Goal: Information Seeking & Learning: Learn about a topic

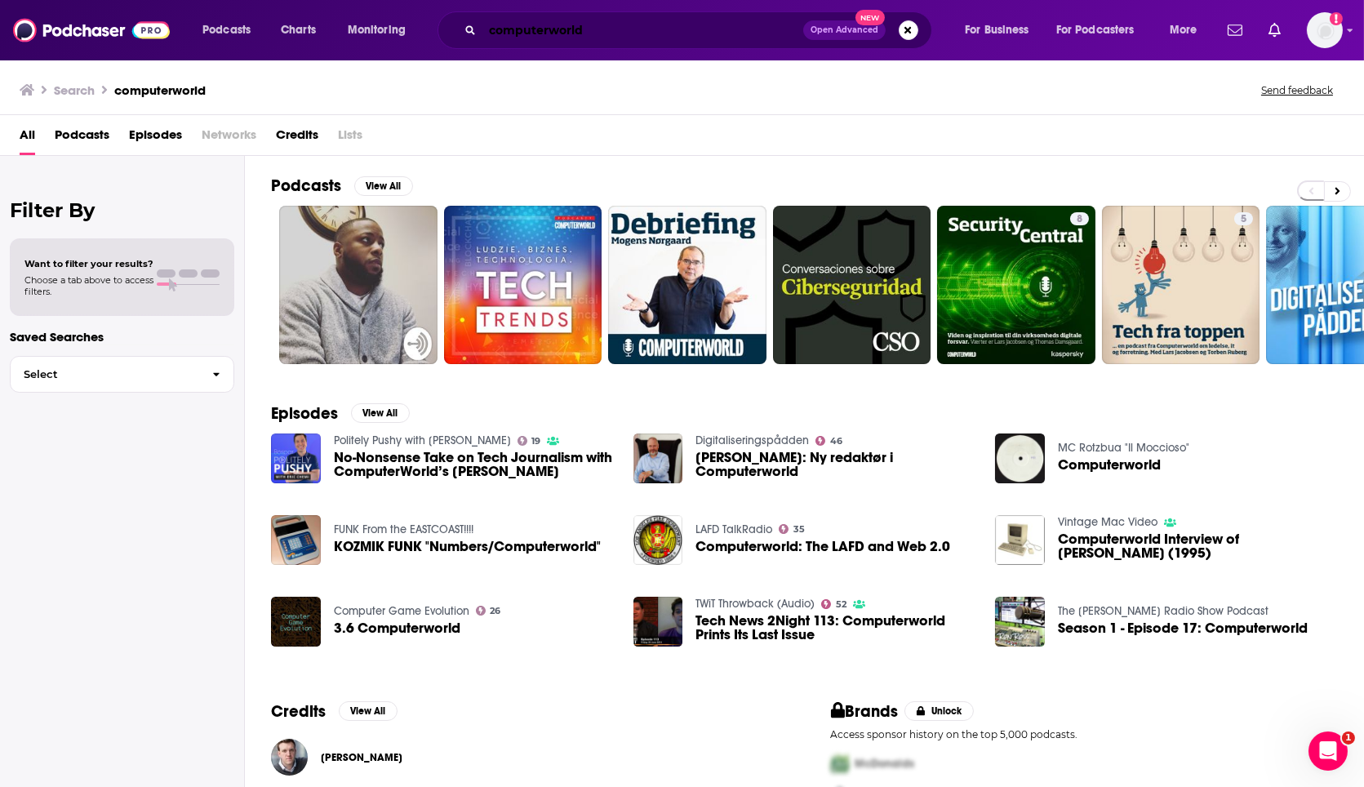
click at [544, 33] on input "computerworld" at bounding box center [642, 30] width 321 height 26
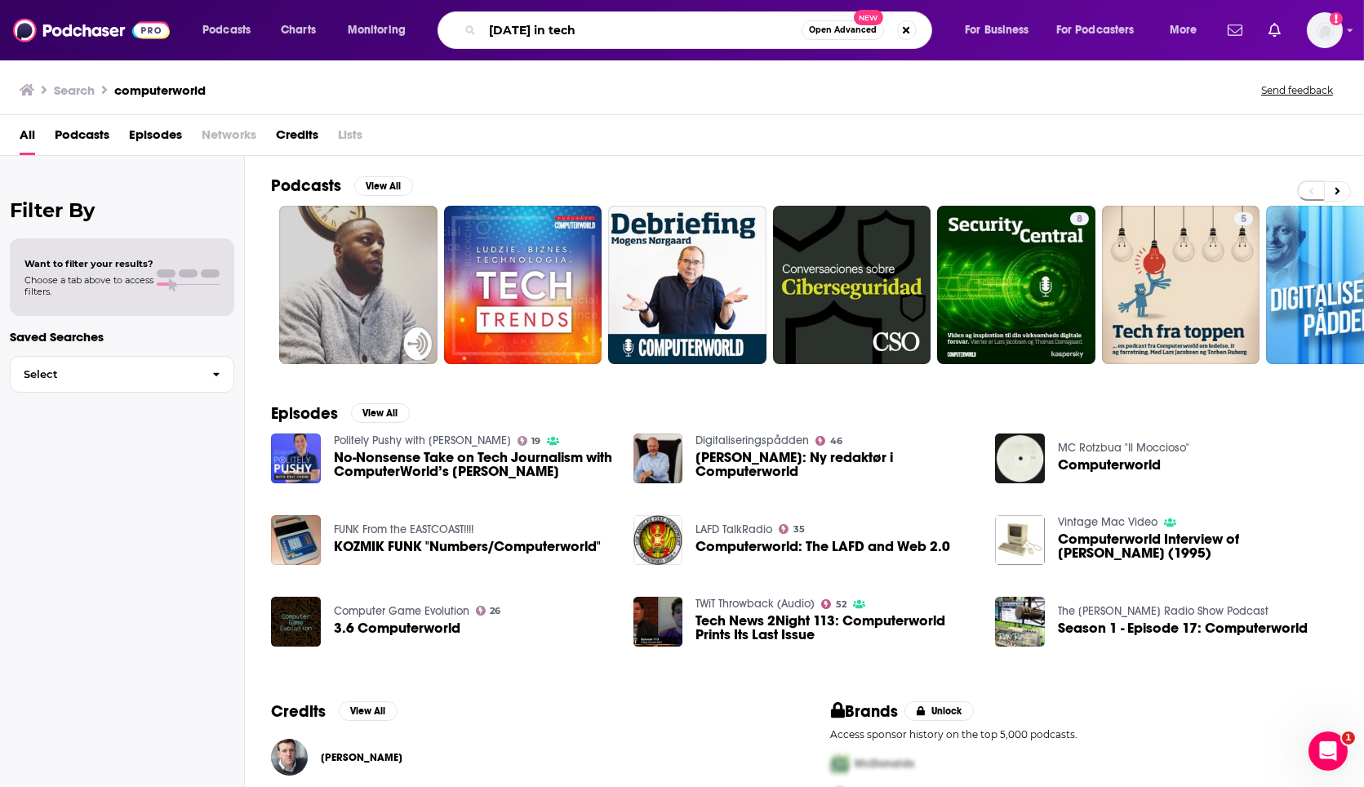
type input "[DATE] in tech"
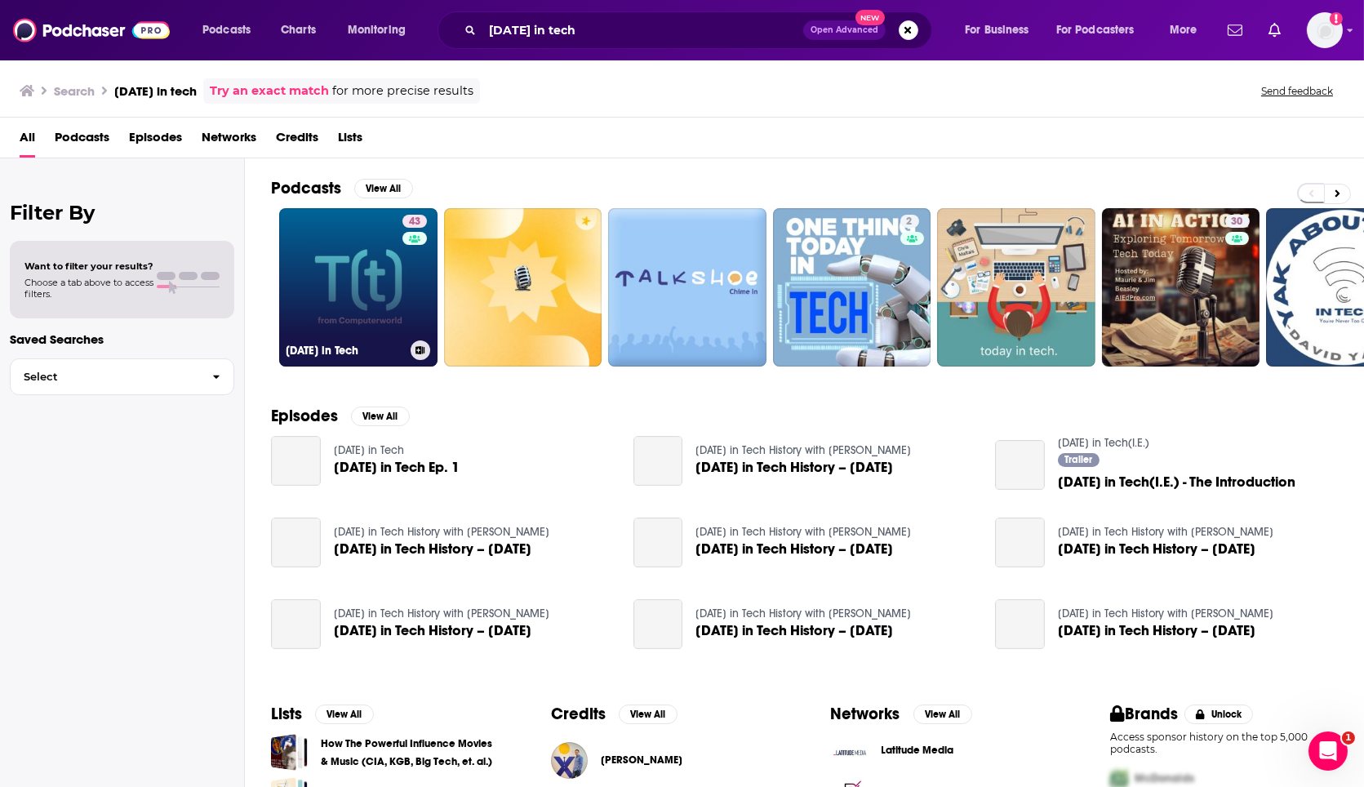
click at [328, 313] on link "43 [DATE] in Tech" at bounding box center [358, 287] width 158 height 158
